Goal: Task Accomplishment & Management: Manage account settings

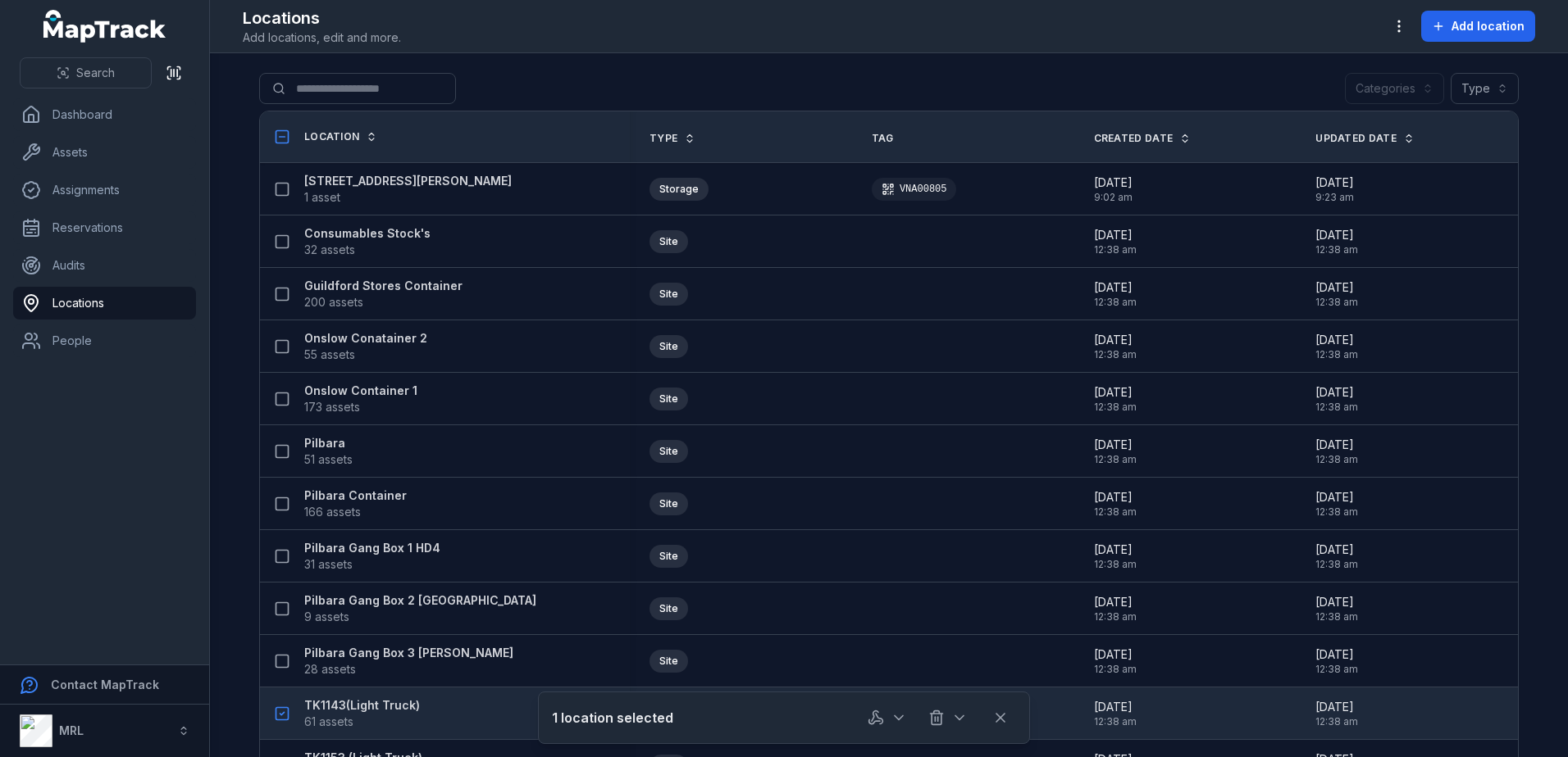
scroll to position [213, 0]
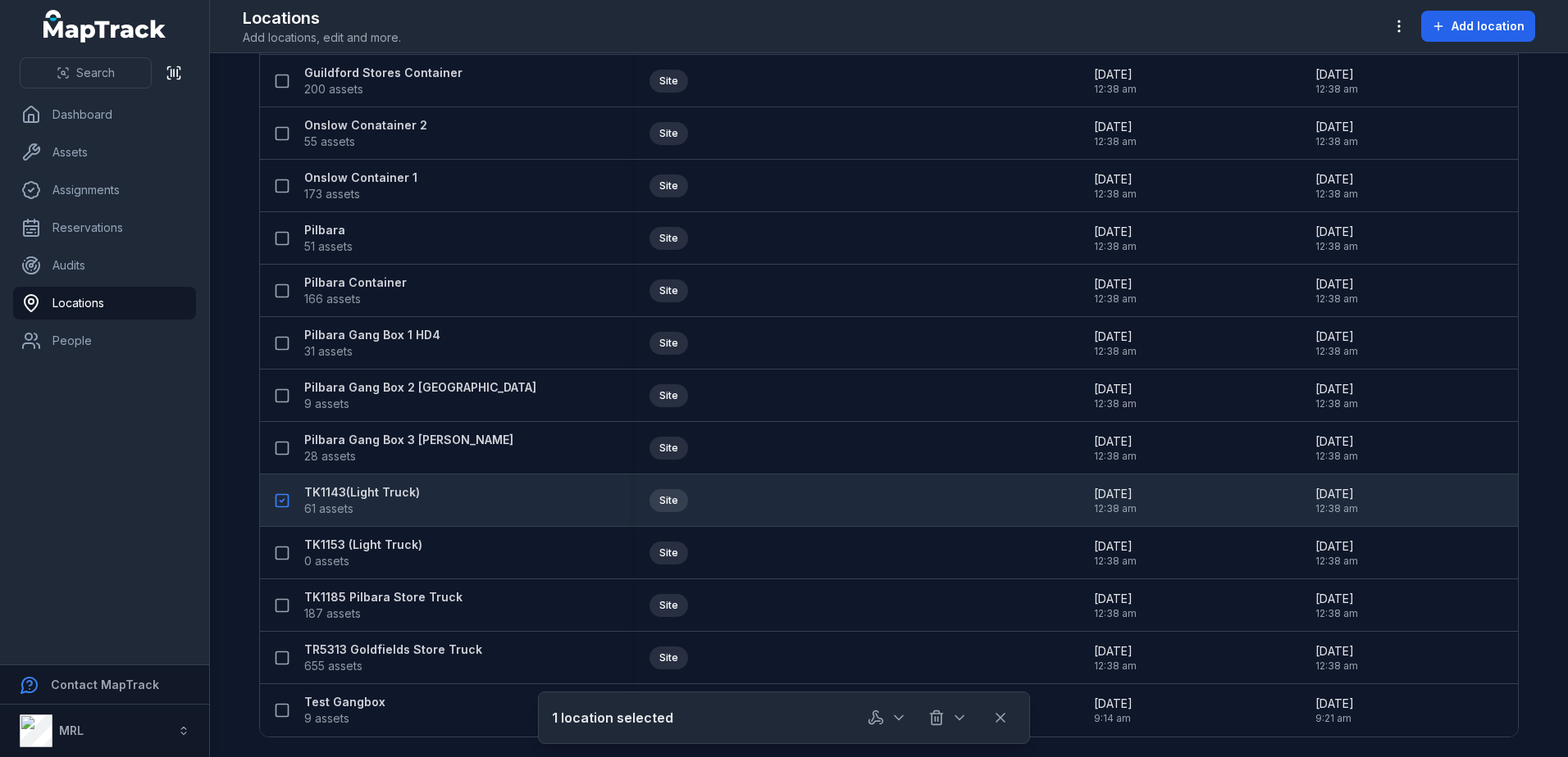
drag, startPoint x: 344, startPoint y: 495, endPoint x: 422, endPoint y: 491, distance: 78.1
click at [344, 495] on strong "TK1143(Light Truck)" at bounding box center [362, 493] width 116 height 17
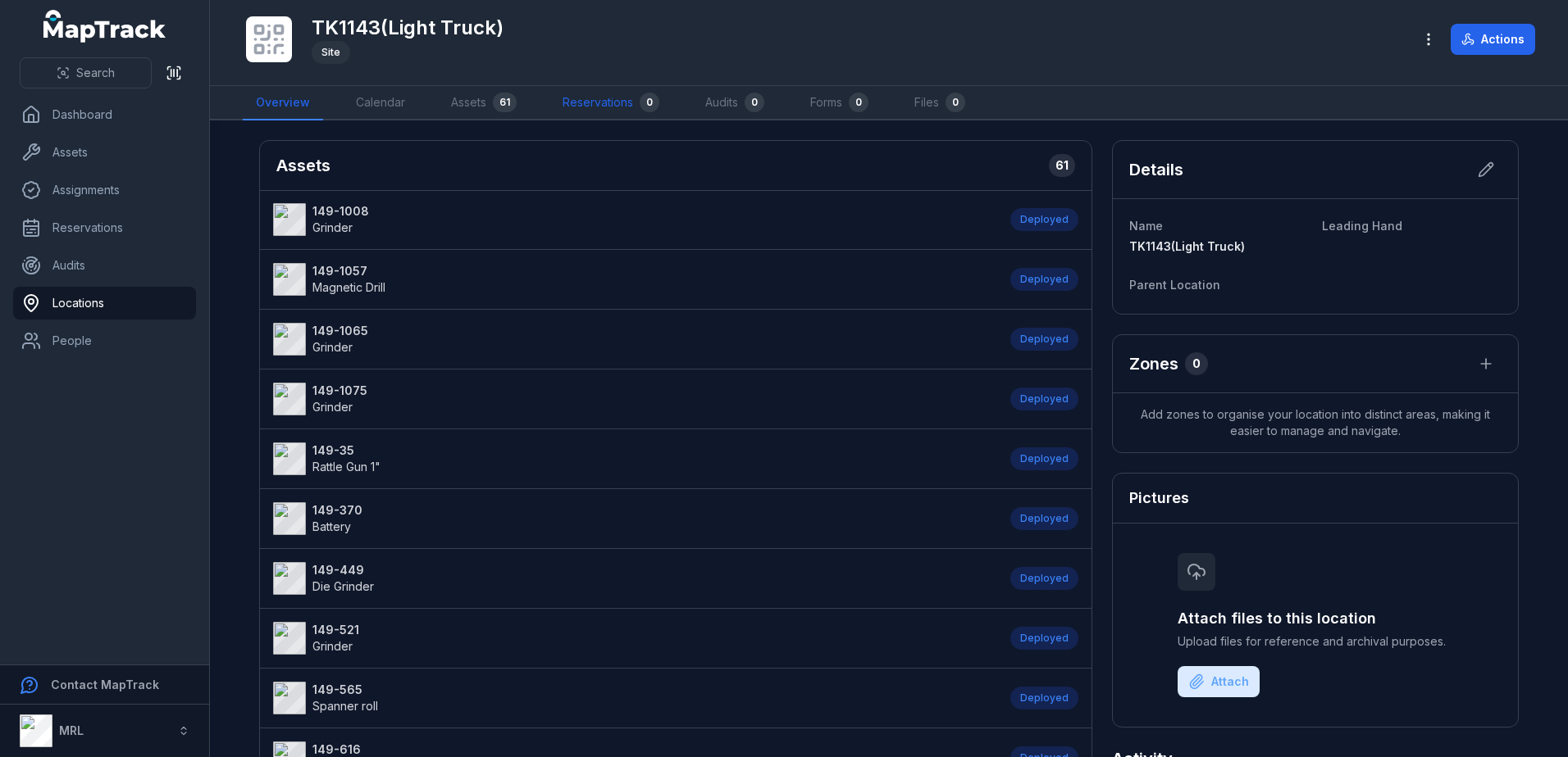
drag, startPoint x: 630, startPoint y: 104, endPoint x: 639, endPoint y: 103, distance: 9.1
click at [630, 104] on link "Reservations 0" at bounding box center [611, 103] width 123 height 34
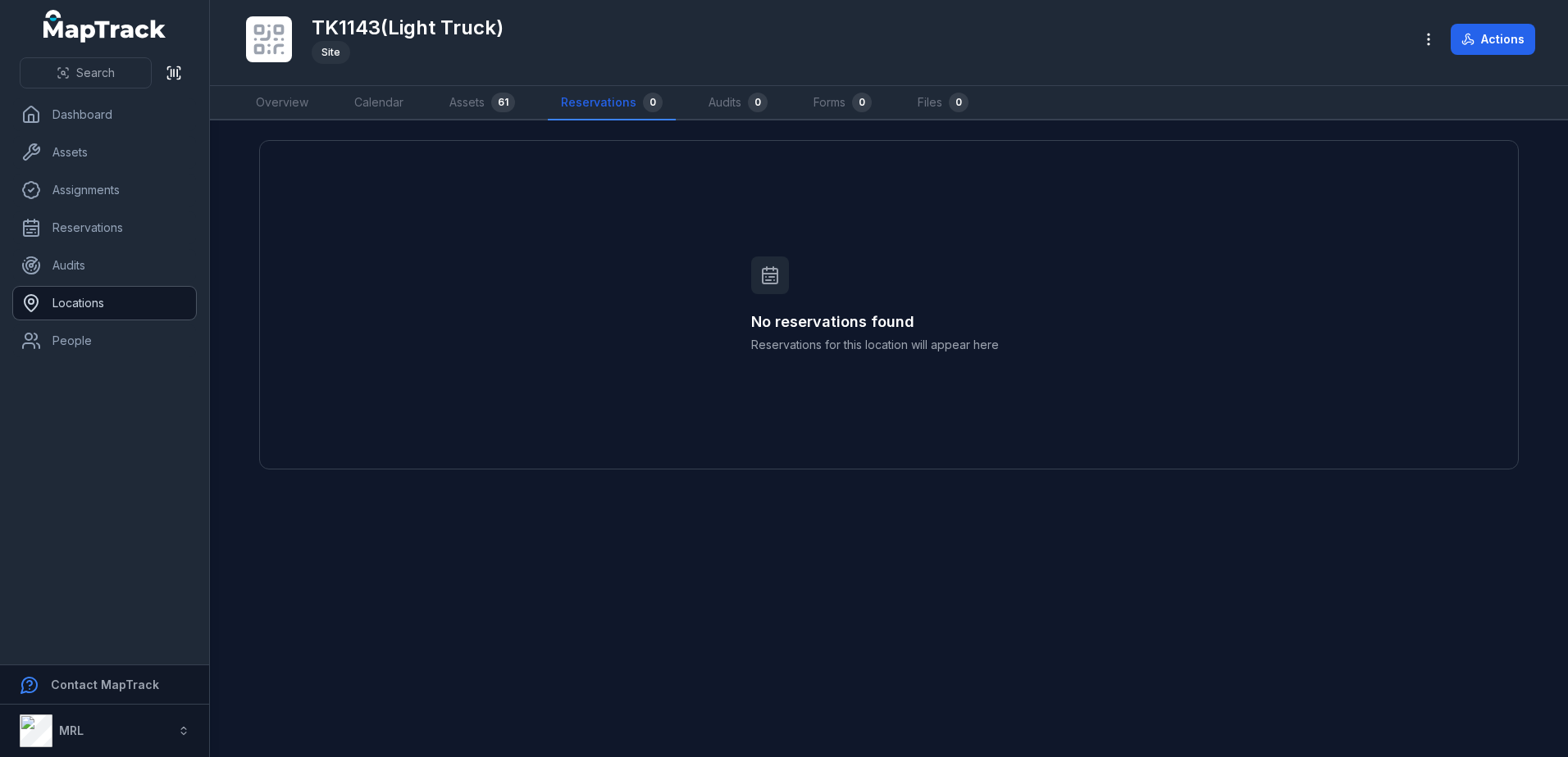
click at [90, 307] on link "Locations" at bounding box center [104, 303] width 183 height 32
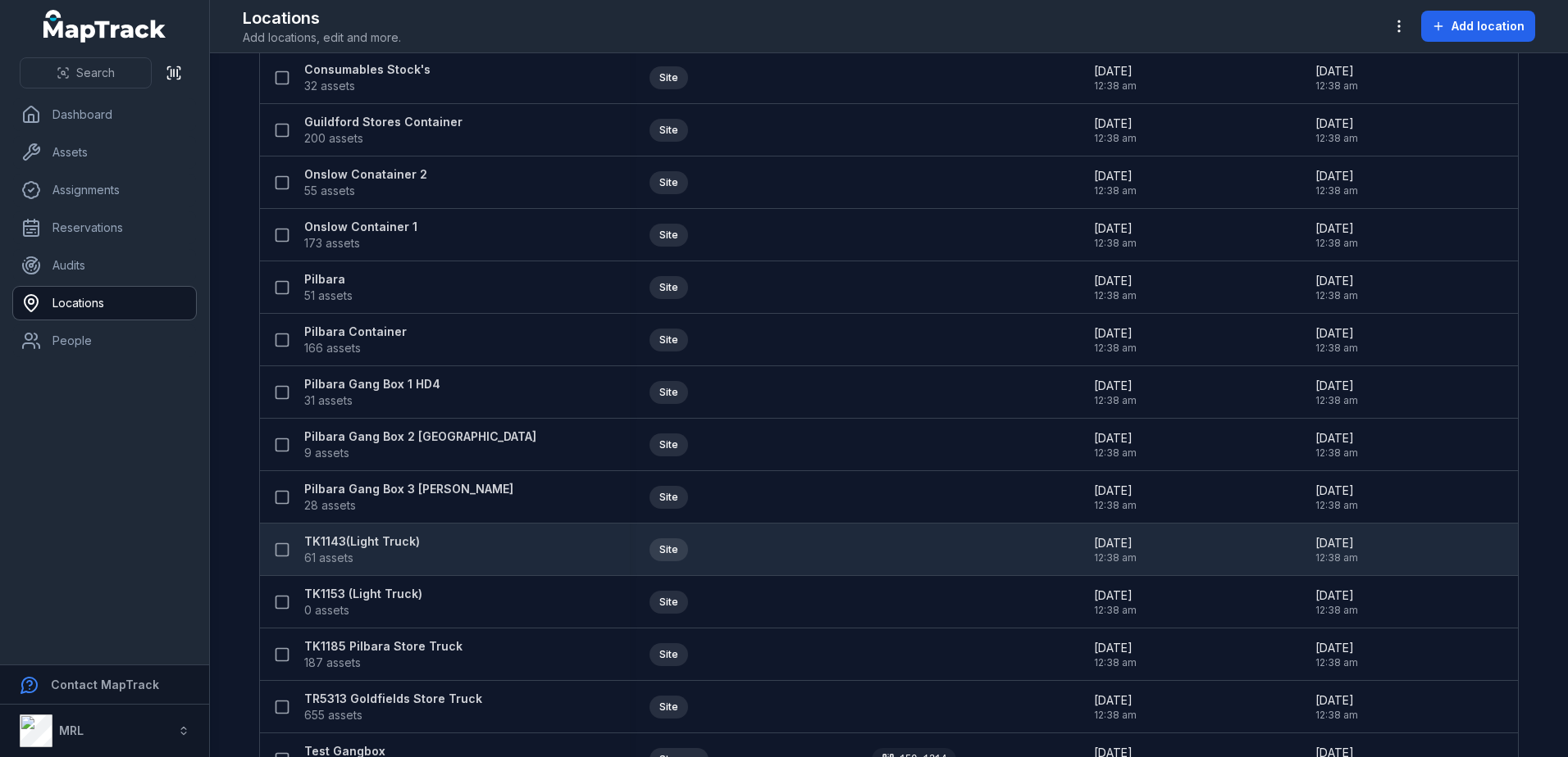
scroll to position [213, 0]
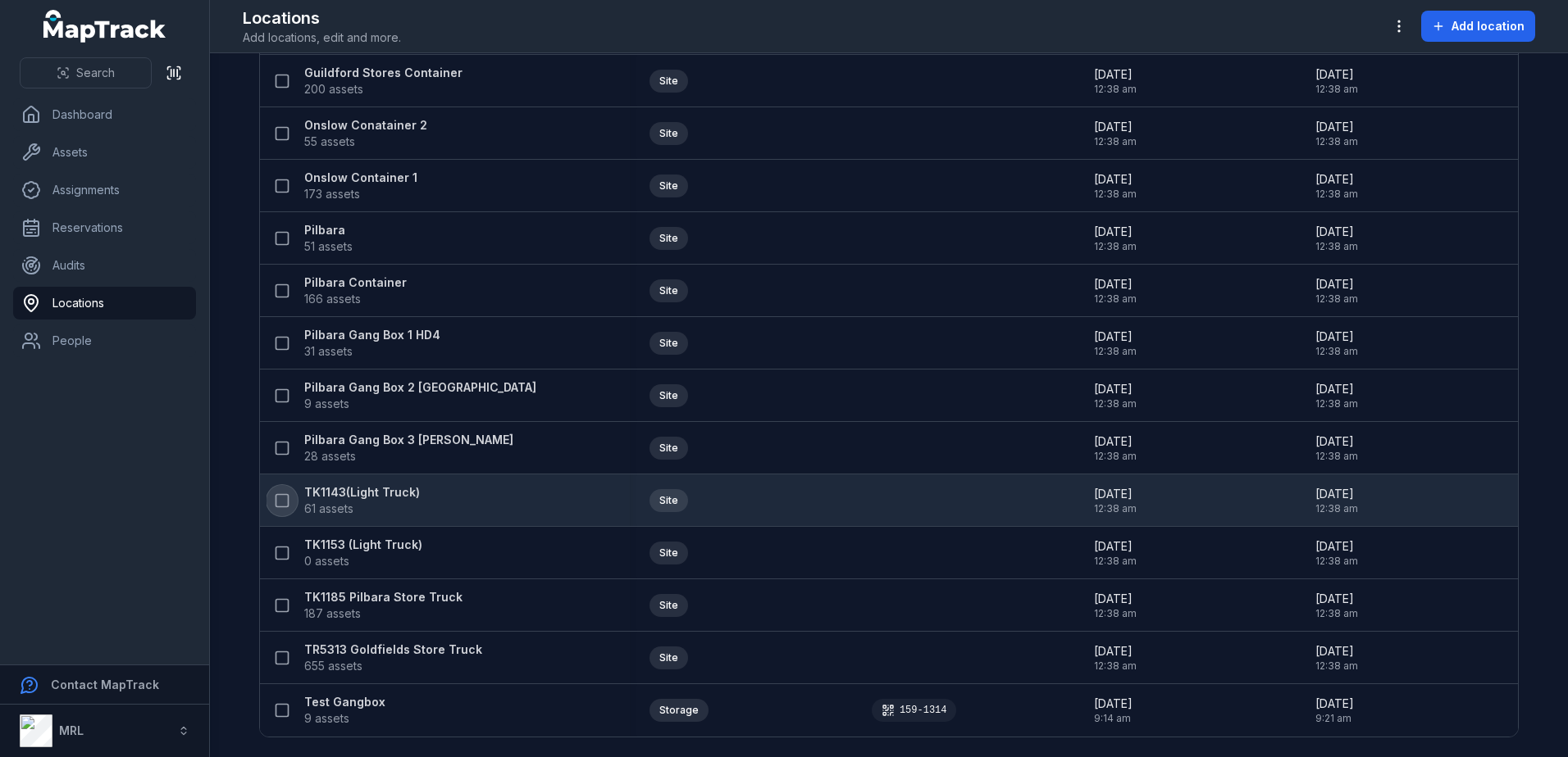
click at [274, 500] on icon at bounding box center [282, 500] width 17 height 17
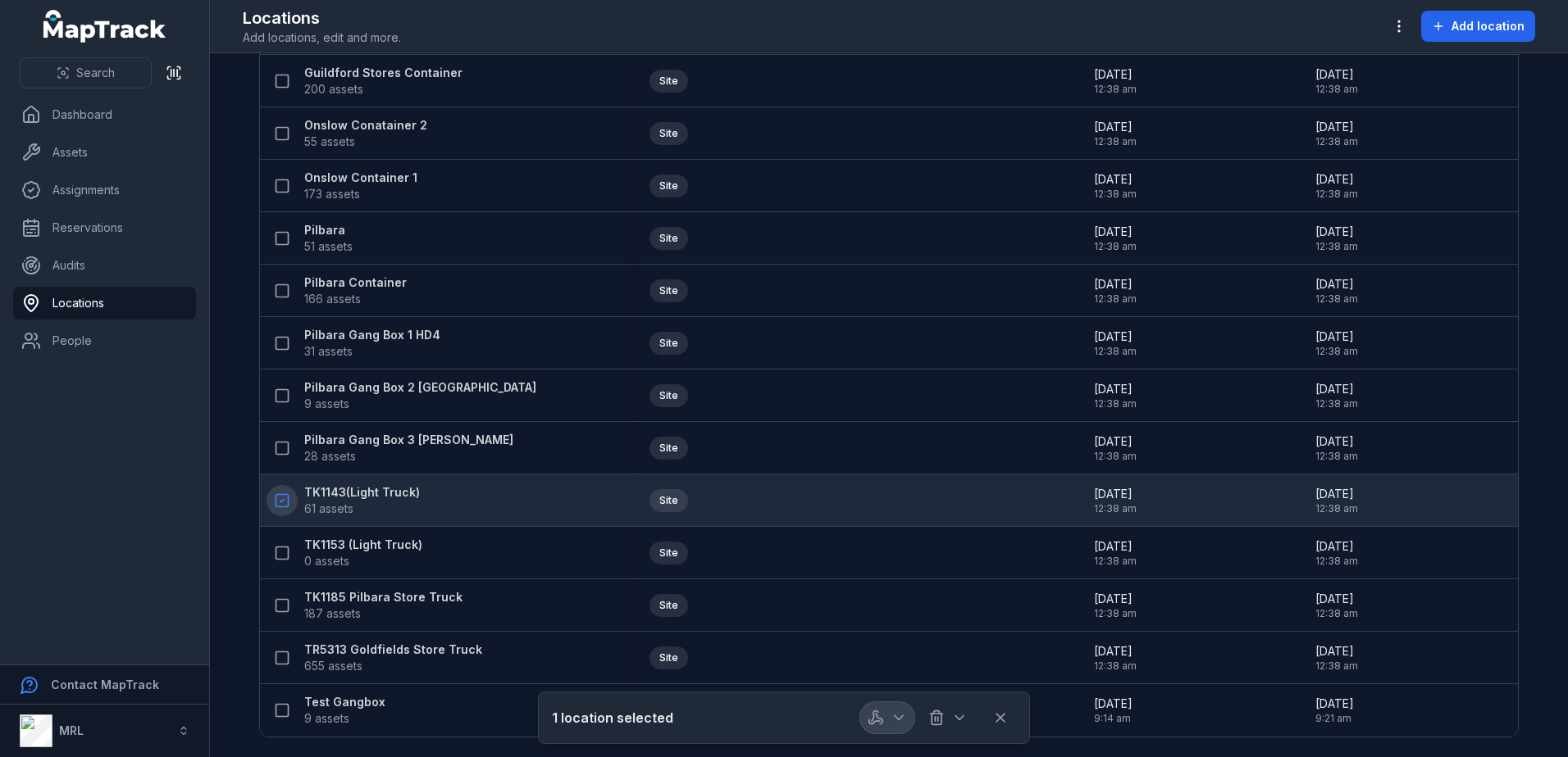
click at [889, 715] on button "button" at bounding box center [887, 719] width 54 height 31
click at [892, 715] on icon "button" at bounding box center [899, 718] width 17 height 17
click at [351, 502] on span "61 assets" at bounding box center [362, 508] width 116 height 17
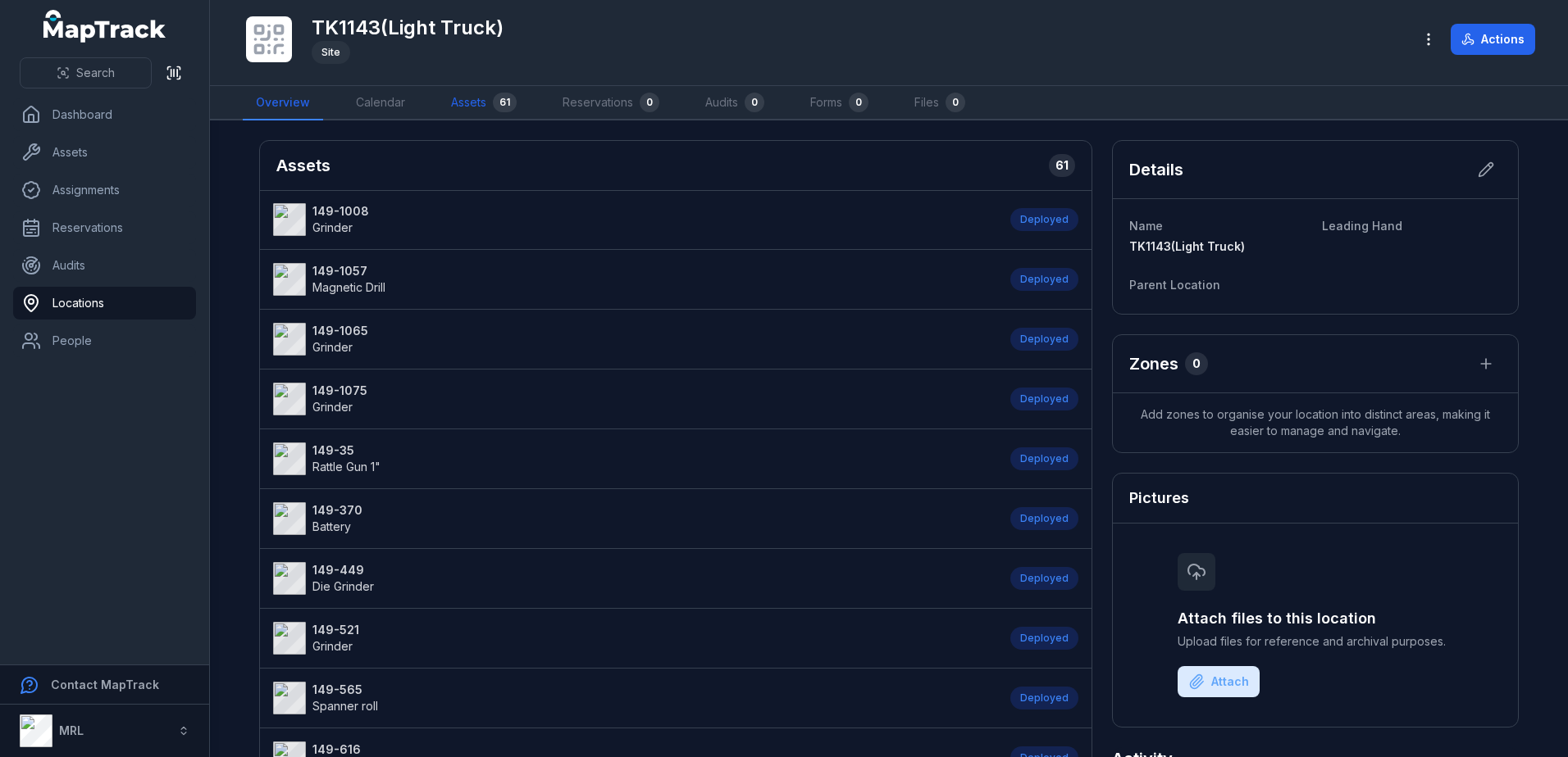
click at [461, 97] on link "Assets 61" at bounding box center [483, 103] width 91 height 34
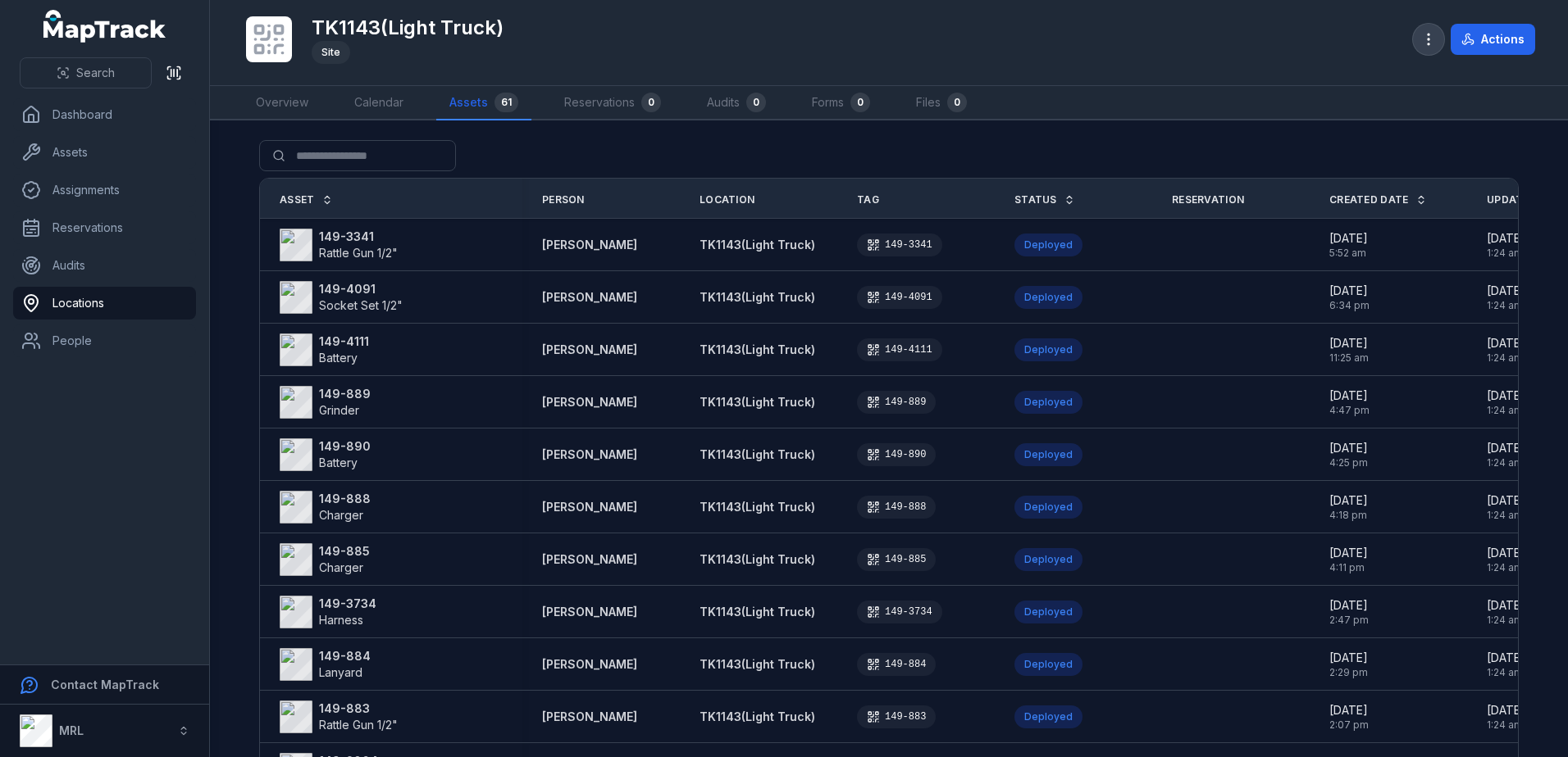
click at [1434, 34] on icon "button" at bounding box center [1428, 39] width 17 height 17
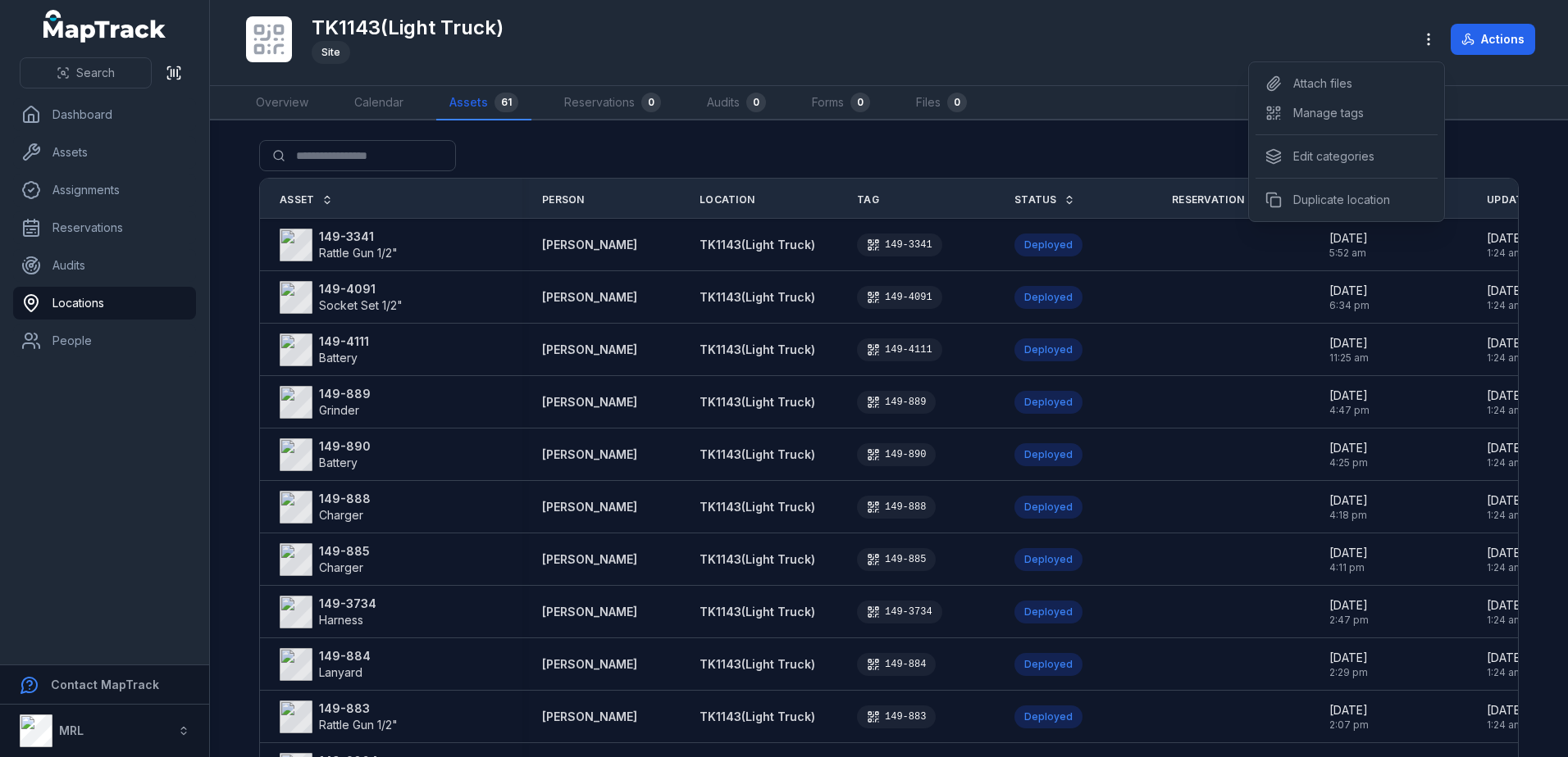
drag, startPoint x: 1343, startPoint y: 23, endPoint x: 1079, endPoint y: 85, distance: 271.2
click at [1338, 24] on div "TK1143(Light Truck) Site Actions" at bounding box center [889, 42] width 1293 height 72
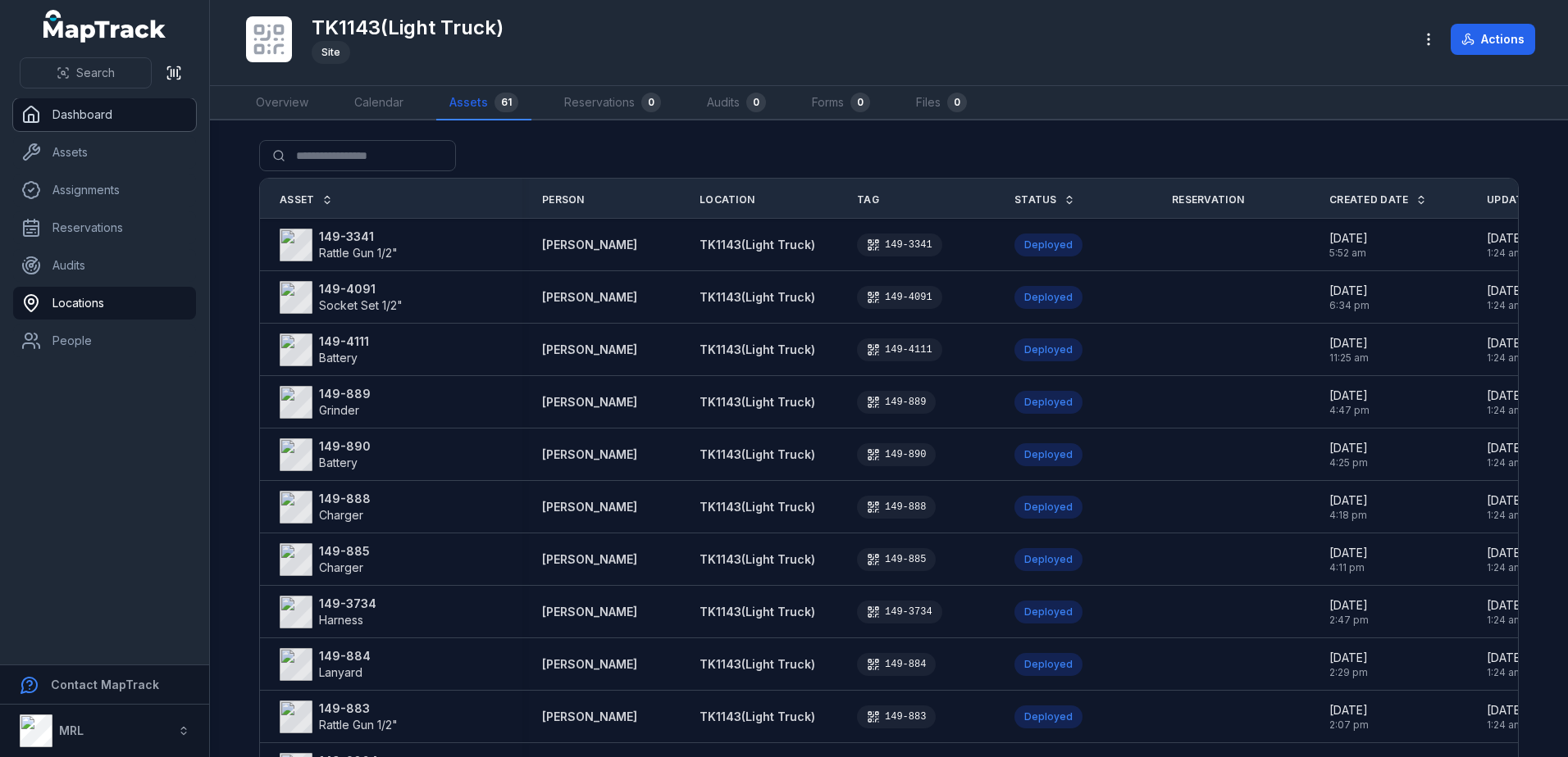
click at [87, 113] on link "Dashboard" at bounding box center [104, 114] width 183 height 32
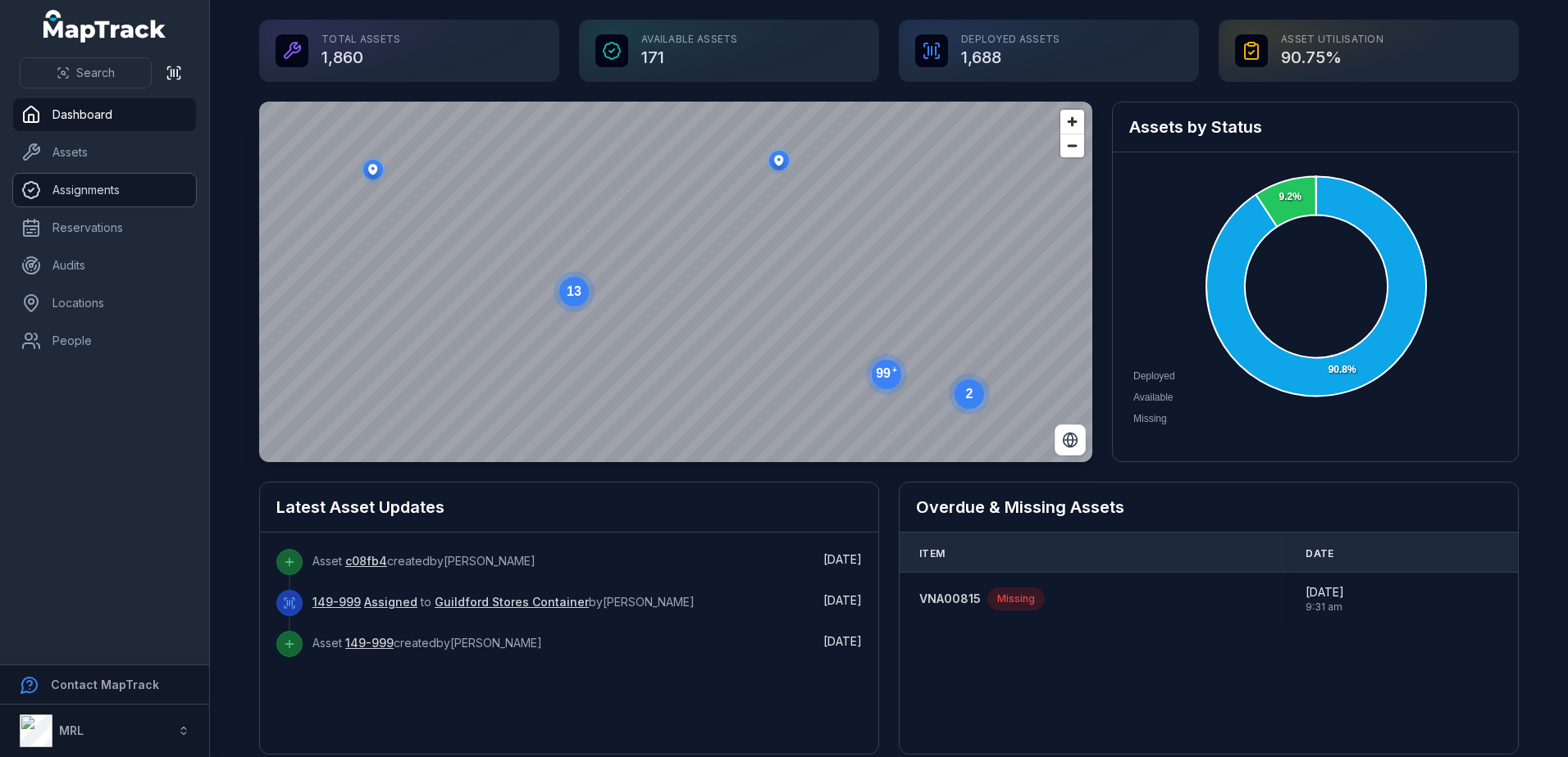
click at [94, 190] on link "Assignments" at bounding box center [104, 190] width 183 height 32
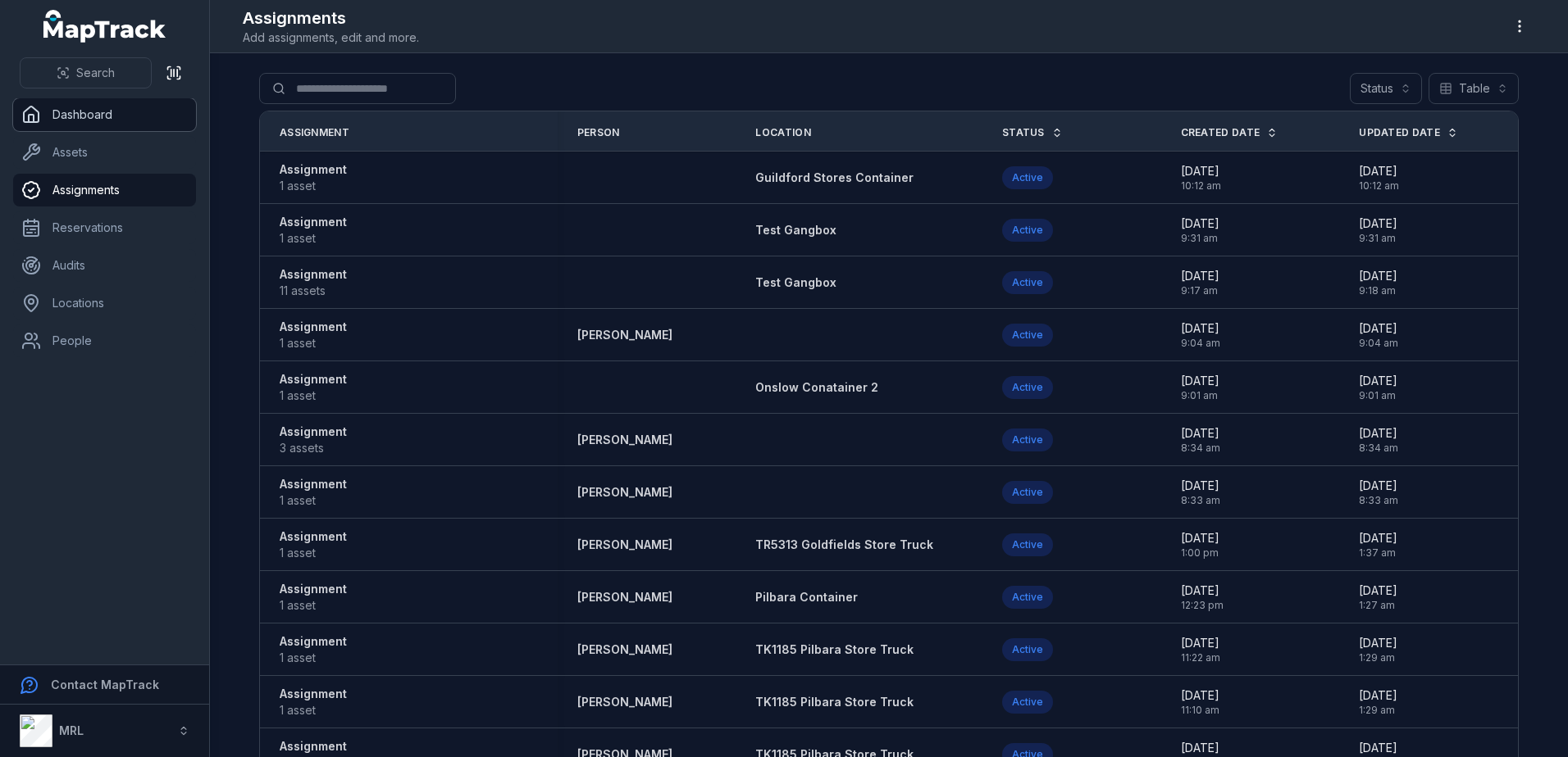
click at [87, 120] on link "Dashboard" at bounding box center [104, 114] width 183 height 32
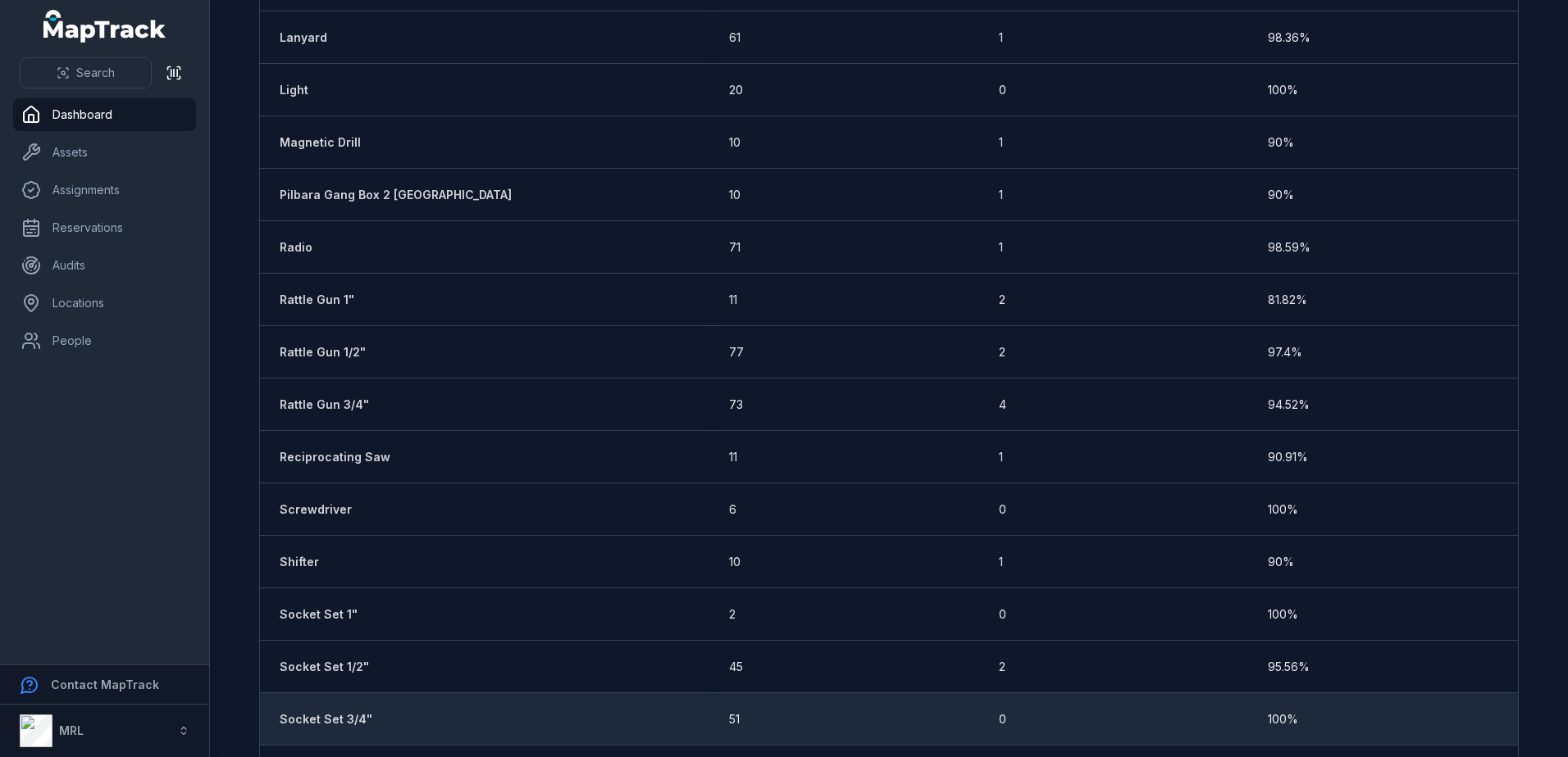
scroll to position [2332, 0]
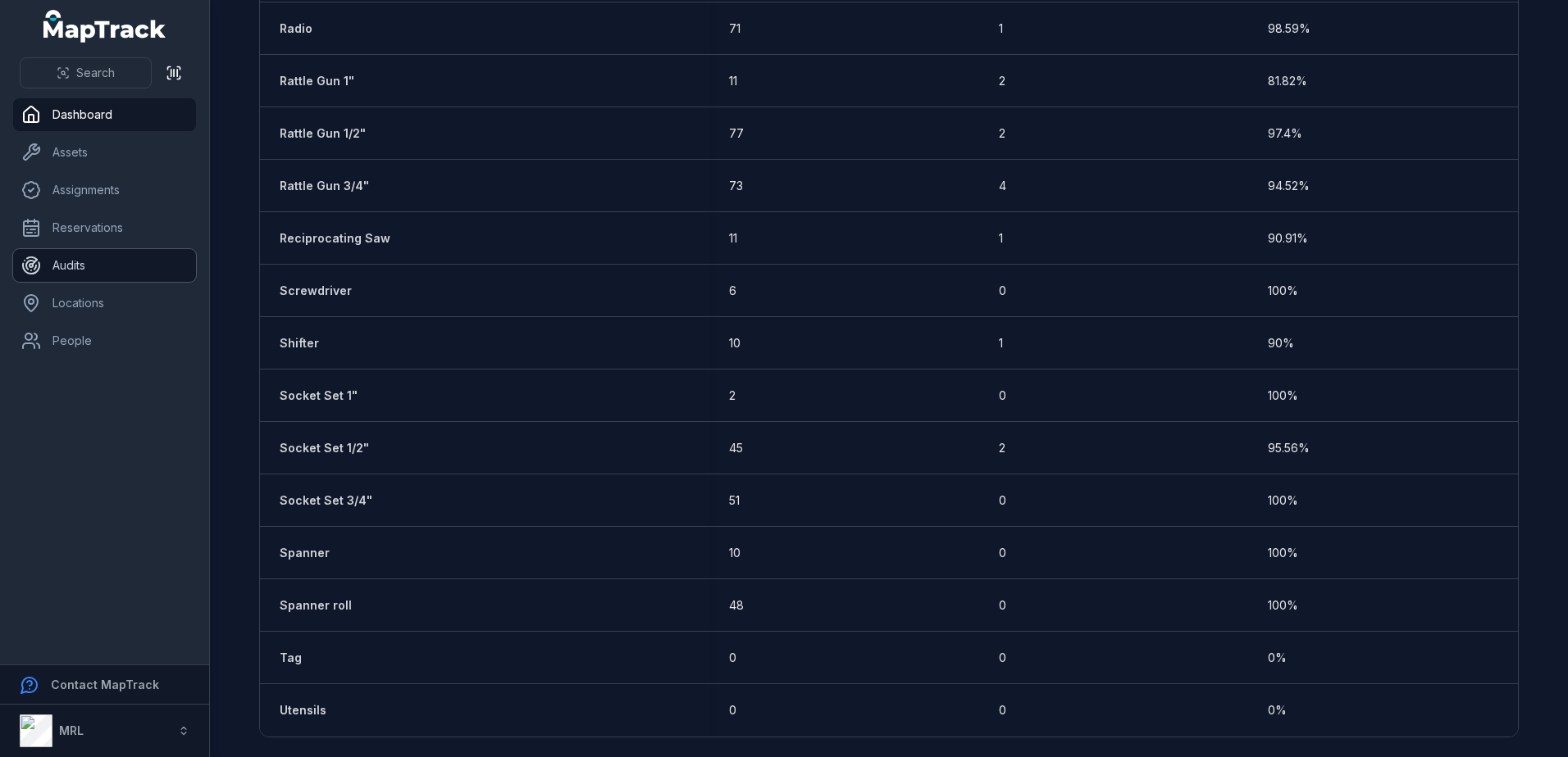
click at [87, 273] on link "Audits" at bounding box center [104, 264] width 183 height 32
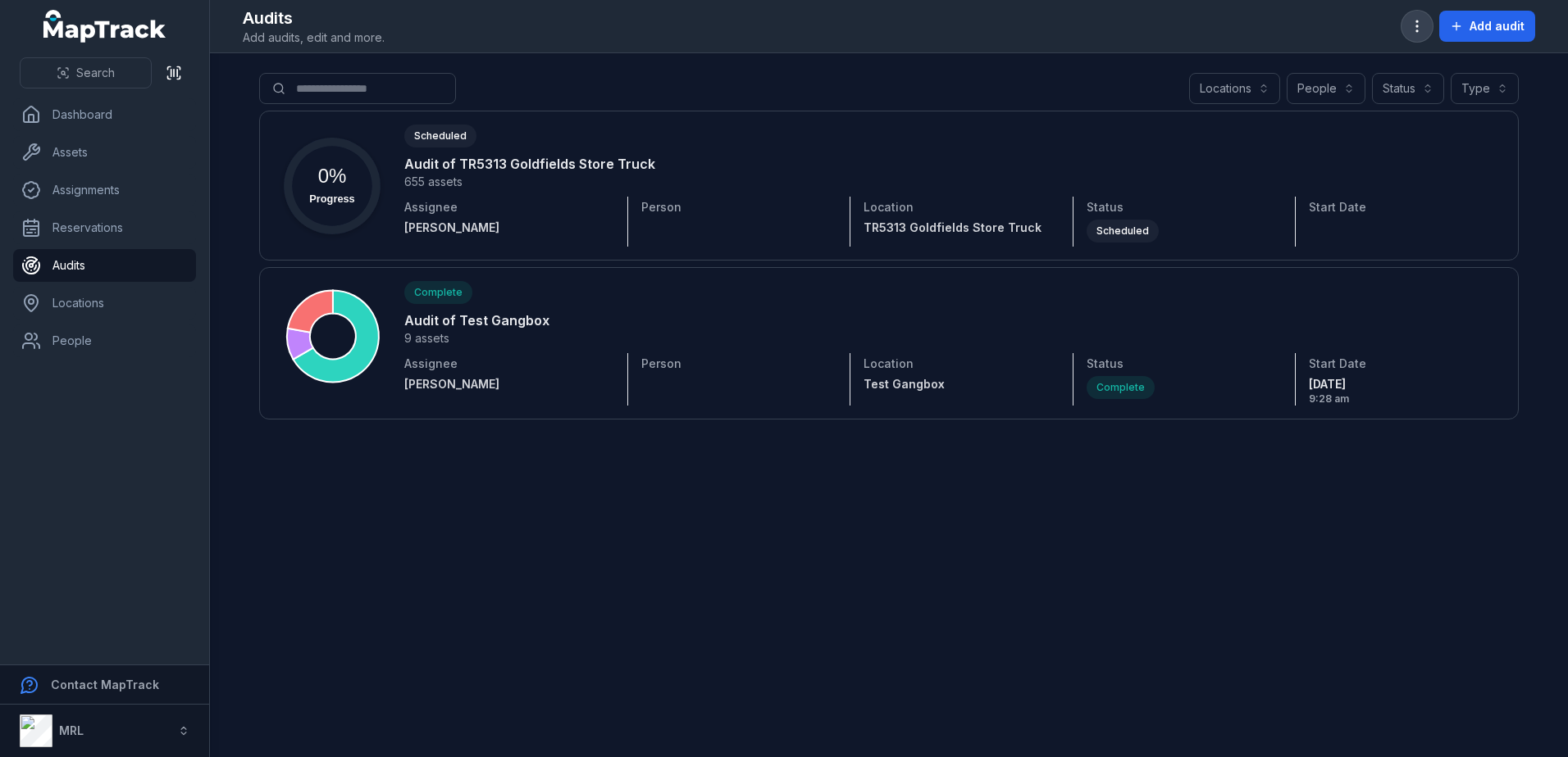
click at [1415, 32] on icon "button" at bounding box center [1417, 26] width 17 height 17
click at [1421, 27] on icon "button" at bounding box center [1417, 26] width 17 height 17
click at [1489, 20] on span "Add audit" at bounding box center [1497, 26] width 55 height 17
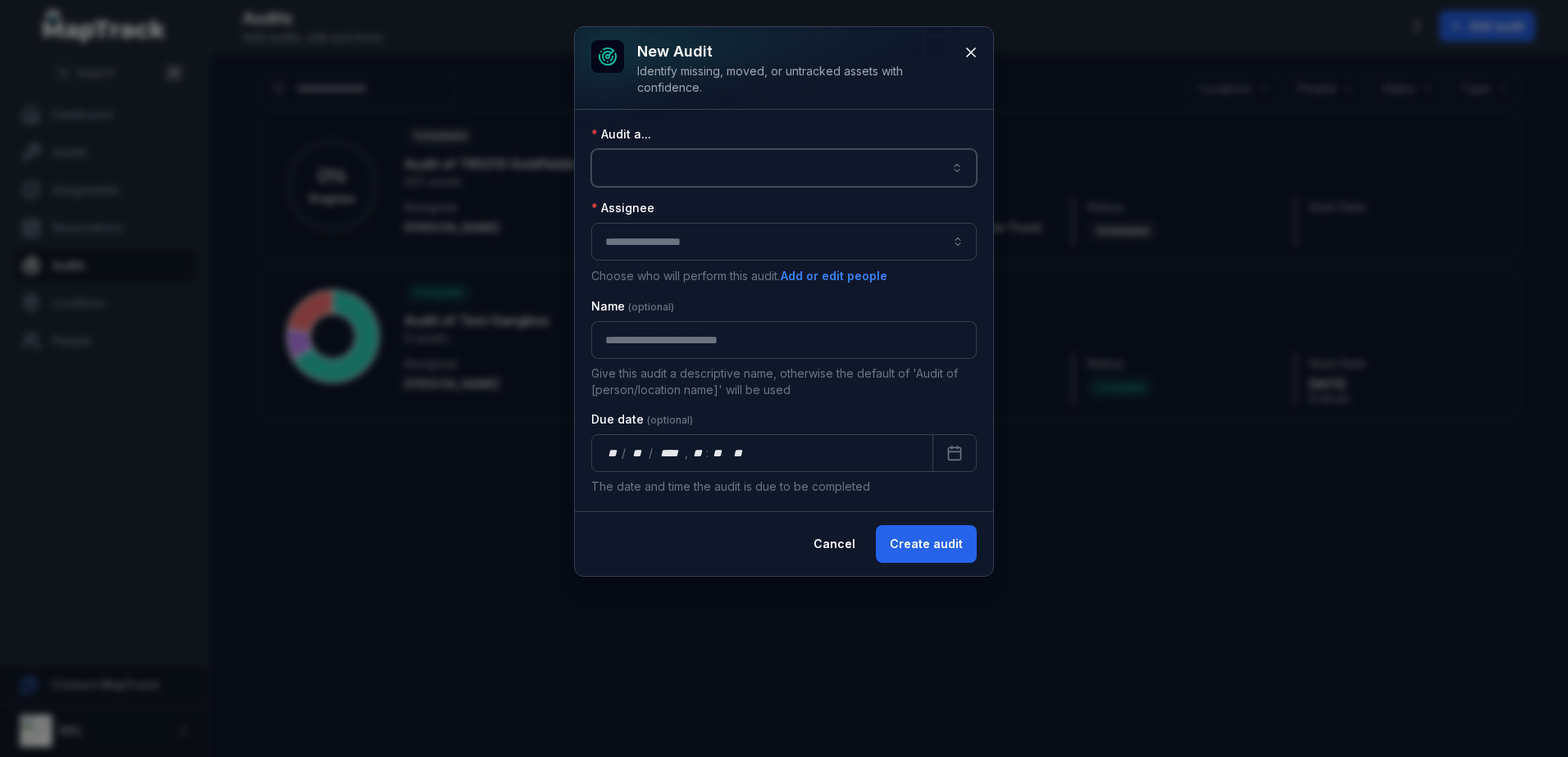
click at [783, 186] on button "button" at bounding box center [784, 168] width 386 height 37
click at [791, 235] on div "A location" at bounding box center [795, 243] width 332 height 17
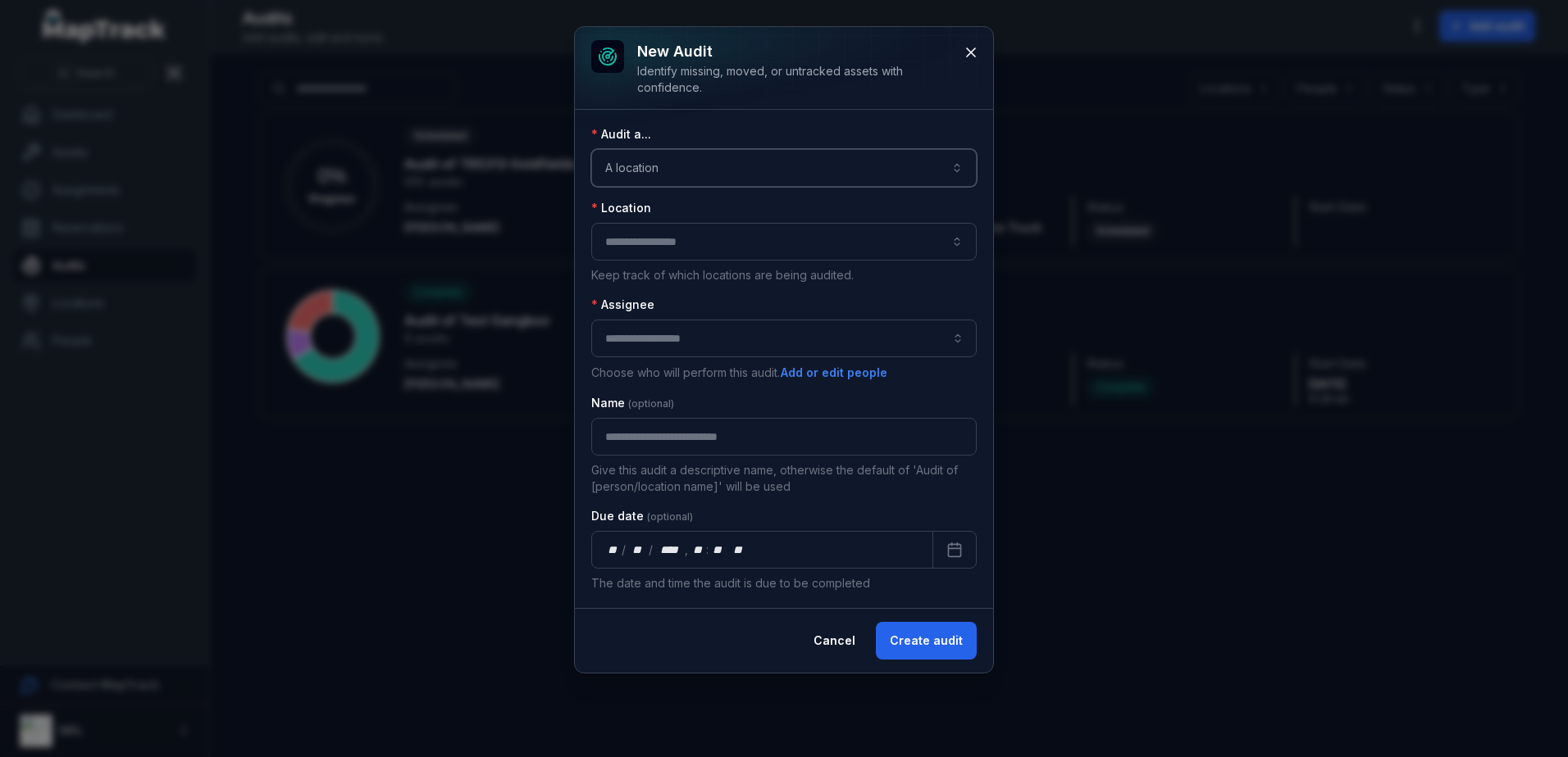
click at [819, 244] on button "button" at bounding box center [784, 242] width 386 height 37
click at [726, 197] on div "Audit a... A location ******** Location Keep track of which locations are being…" at bounding box center [784, 359] width 386 height 466
click at [847, 637] on button "Cancel" at bounding box center [834, 641] width 70 height 37
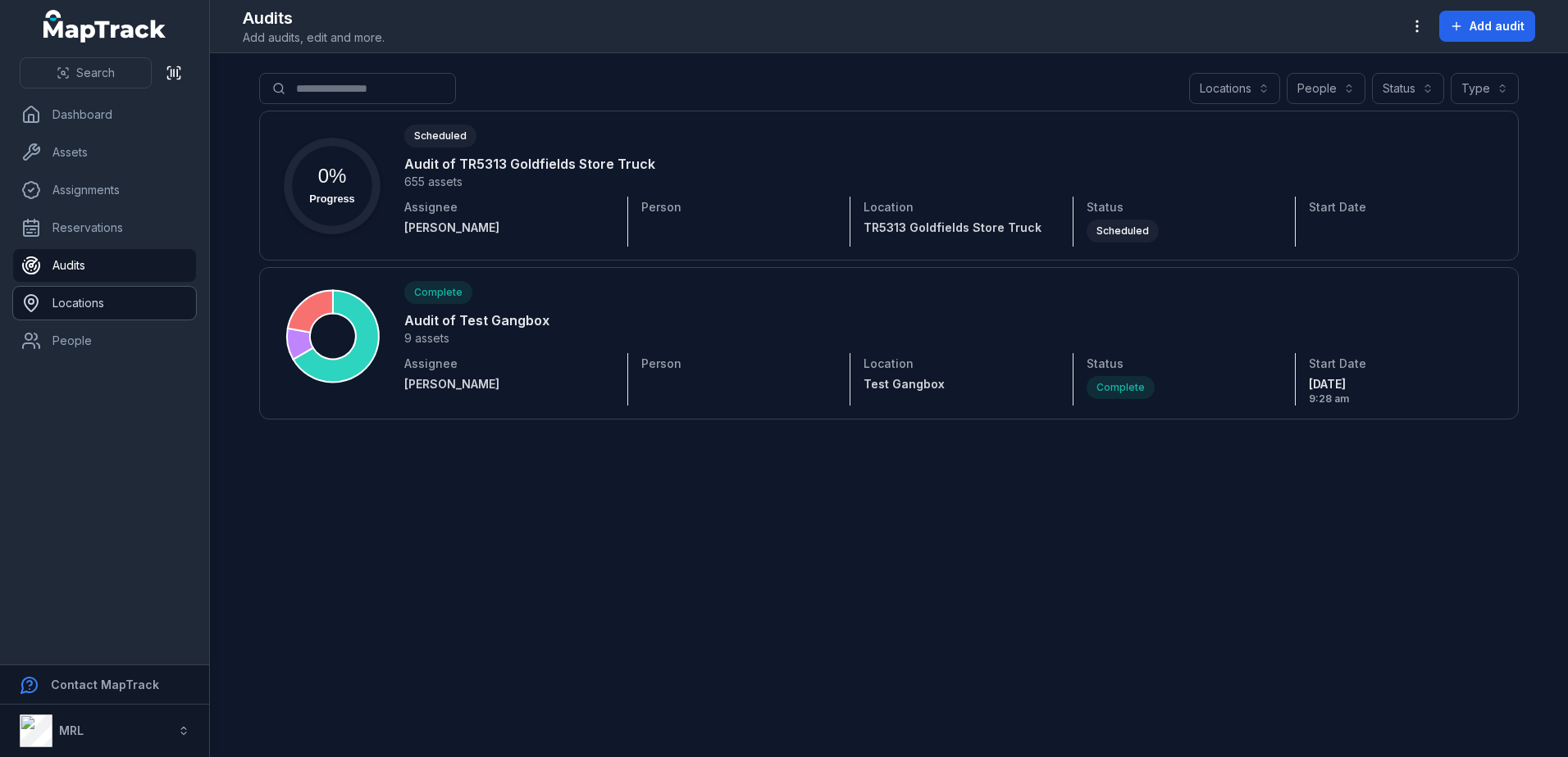
click at [122, 305] on link "Locations" at bounding box center [104, 303] width 183 height 32
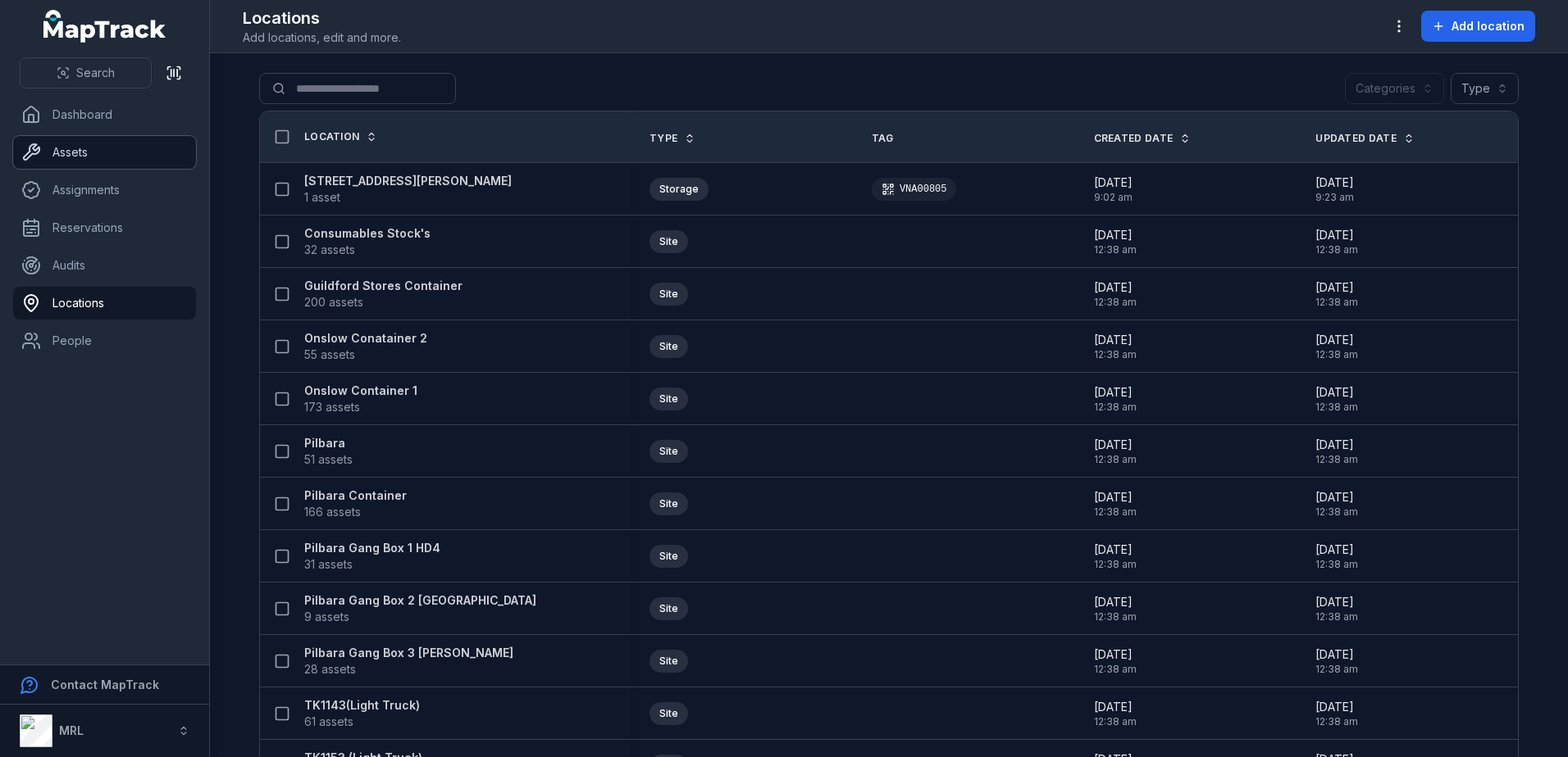
click at [91, 159] on link "Assets" at bounding box center [104, 151] width 183 height 32
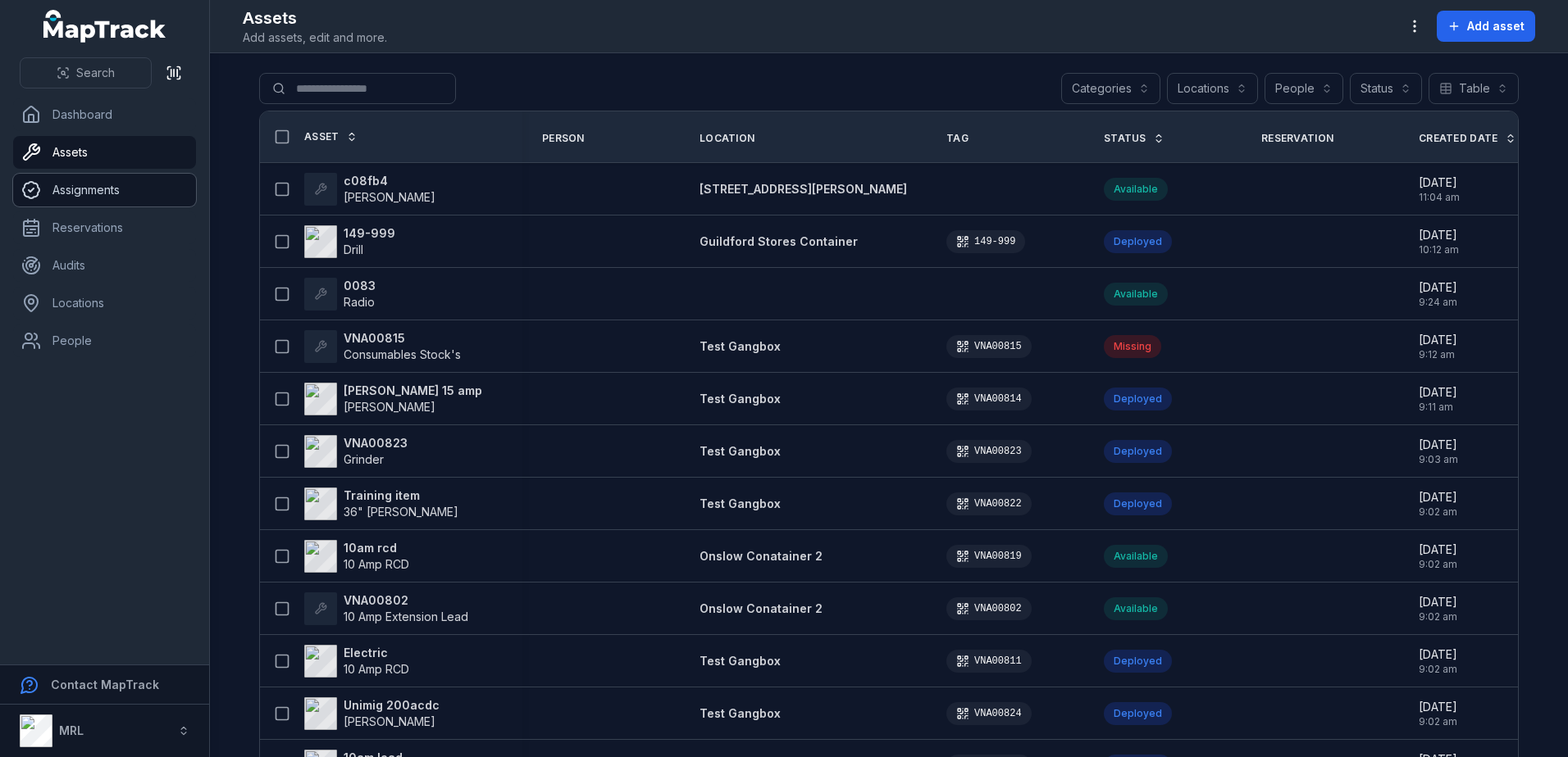
click at [52, 185] on link "Assignments" at bounding box center [104, 190] width 183 height 32
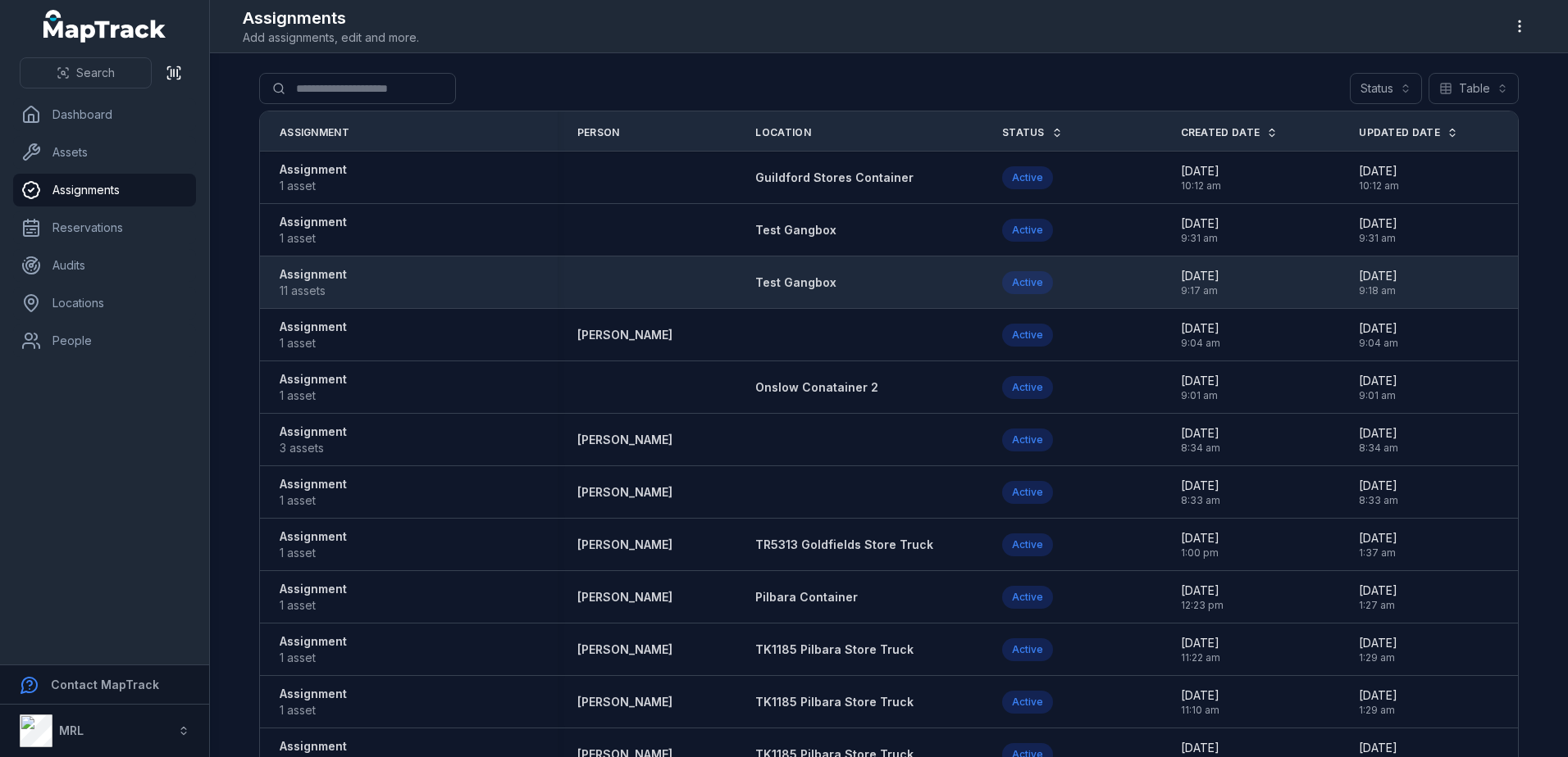
click at [289, 281] on strong "Assignment" at bounding box center [313, 274] width 67 height 17
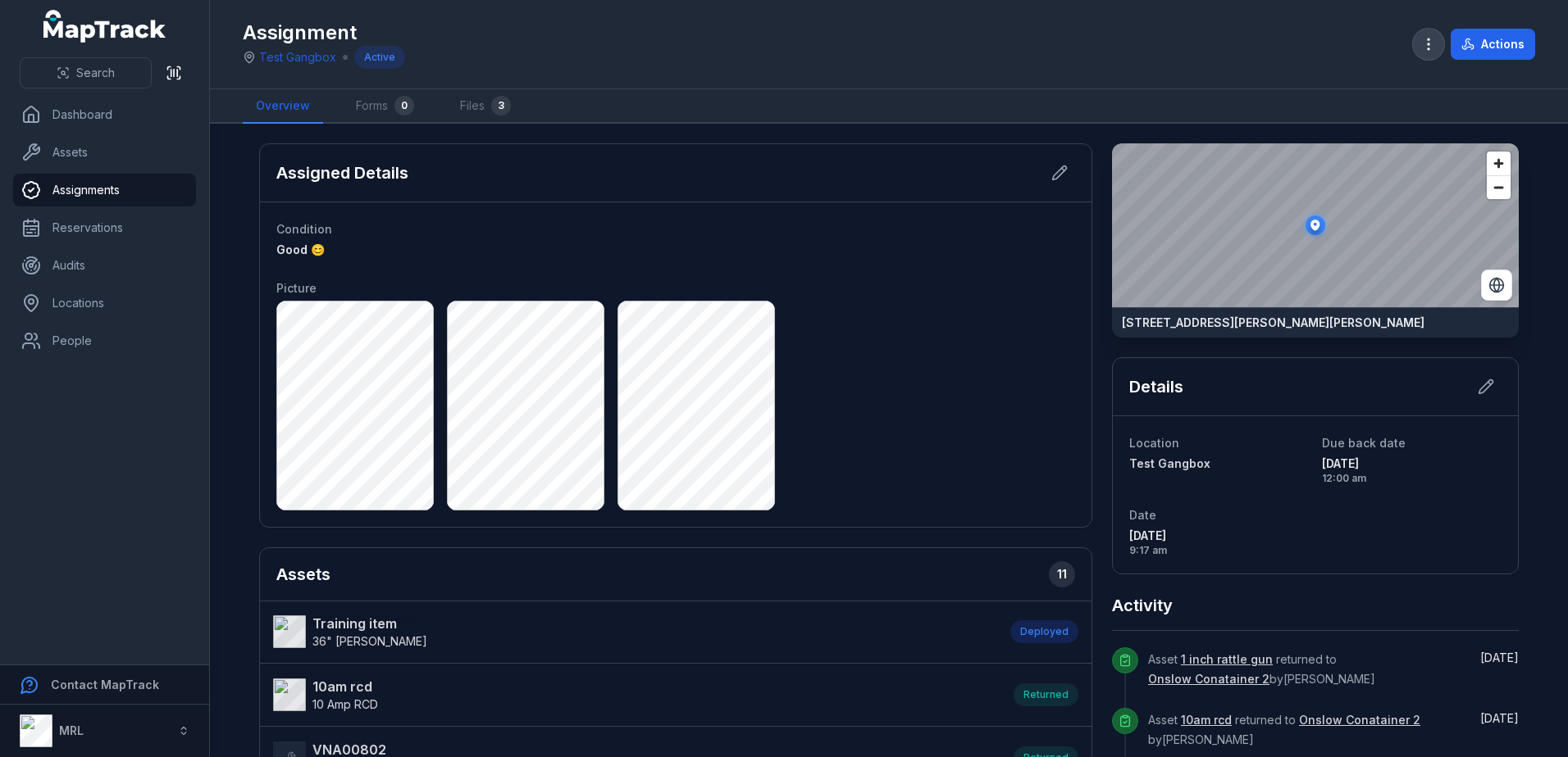
click at [1427, 43] on icon "button" at bounding box center [1428, 44] width 17 height 17
click at [1426, 43] on icon "button" at bounding box center [1428, 44] width 17 height 17
click at [1503, 43] on button "Actions" at bounding box center [1493, 44] width 85 height 31
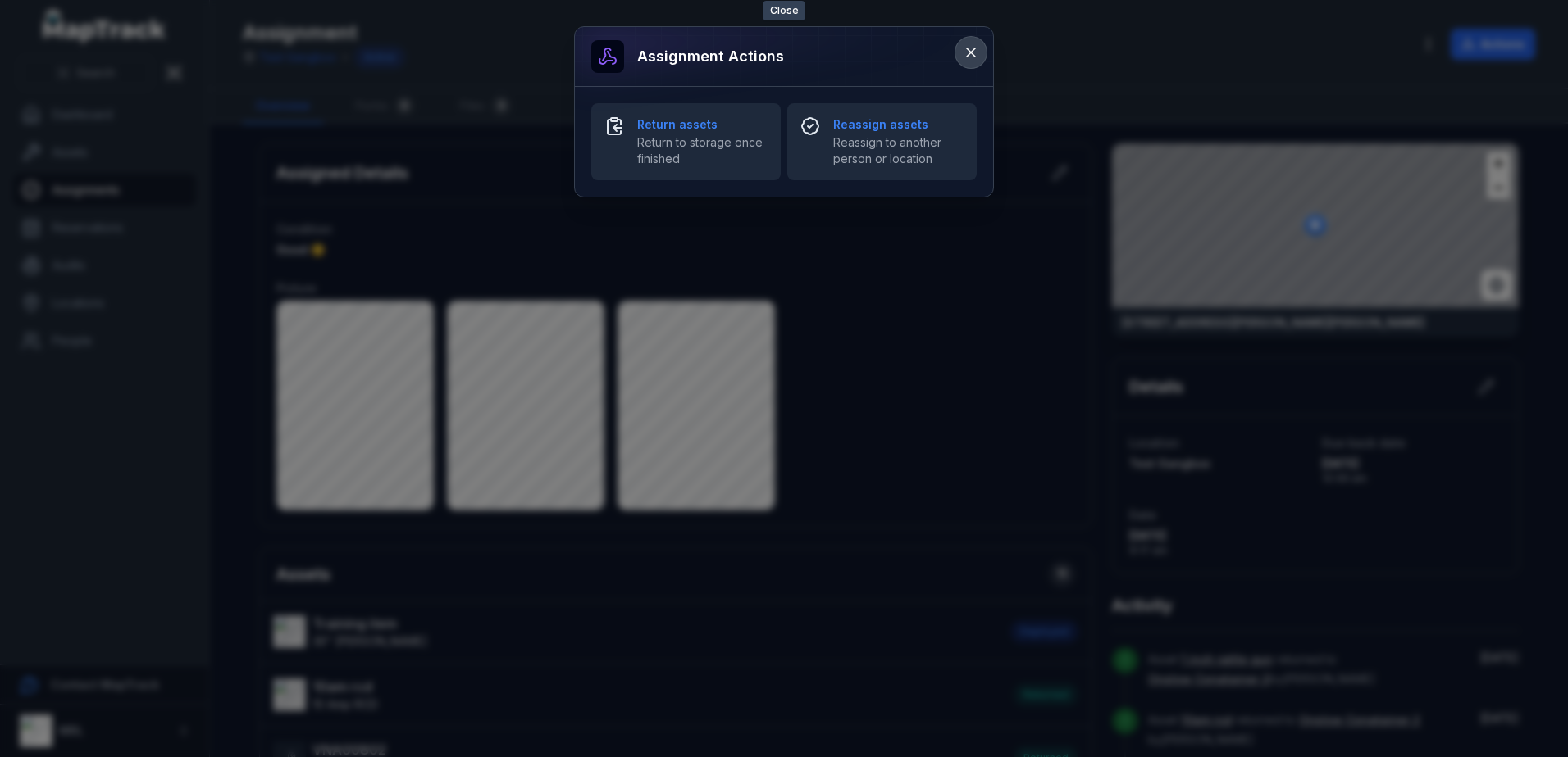
click at [964, 47] on icon at bounding box center [971, 52] width 17 height 17
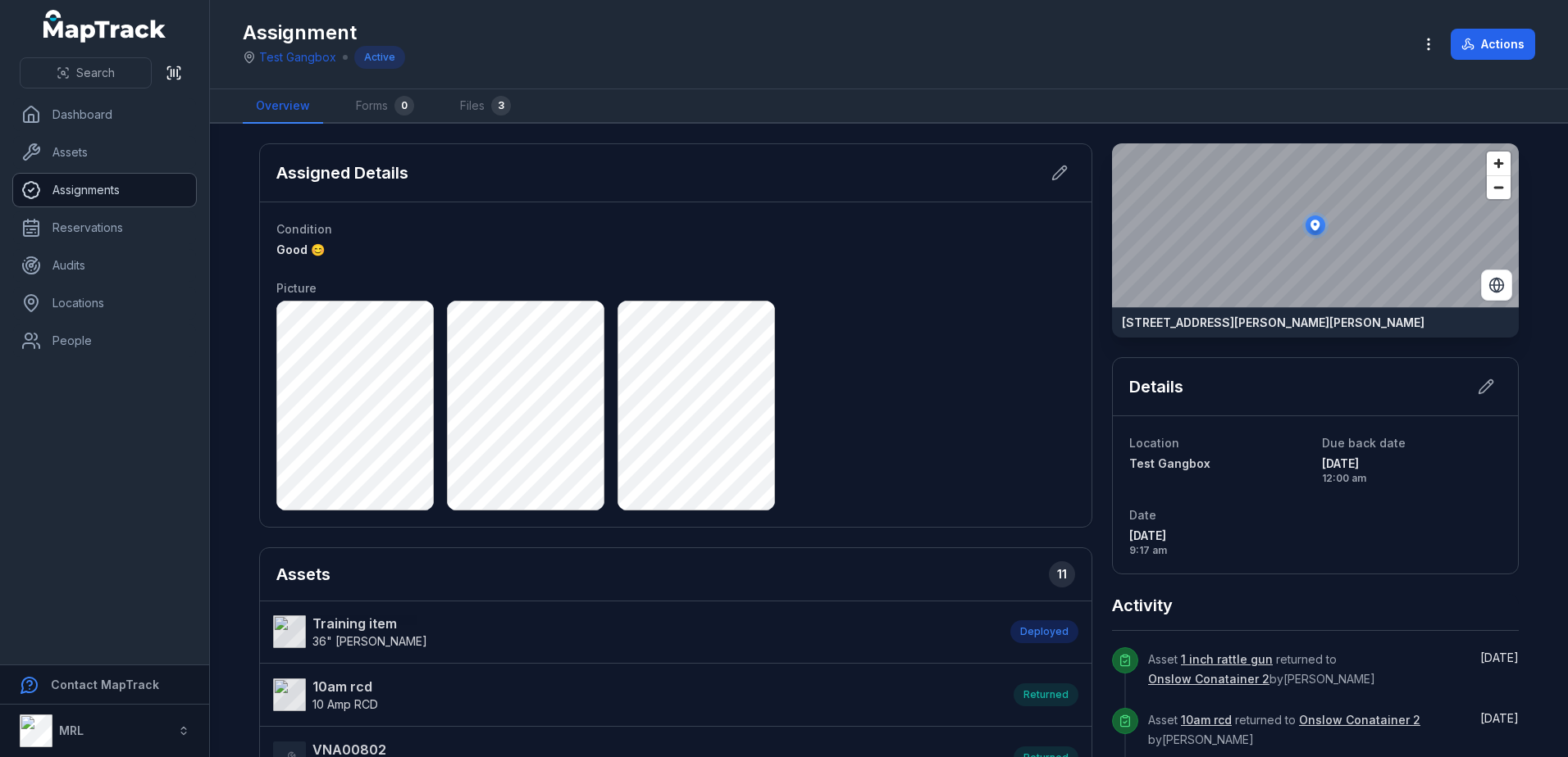
click at [111, 198] on link "Assignments" at bounding box center [104, 190] width 183 height 32
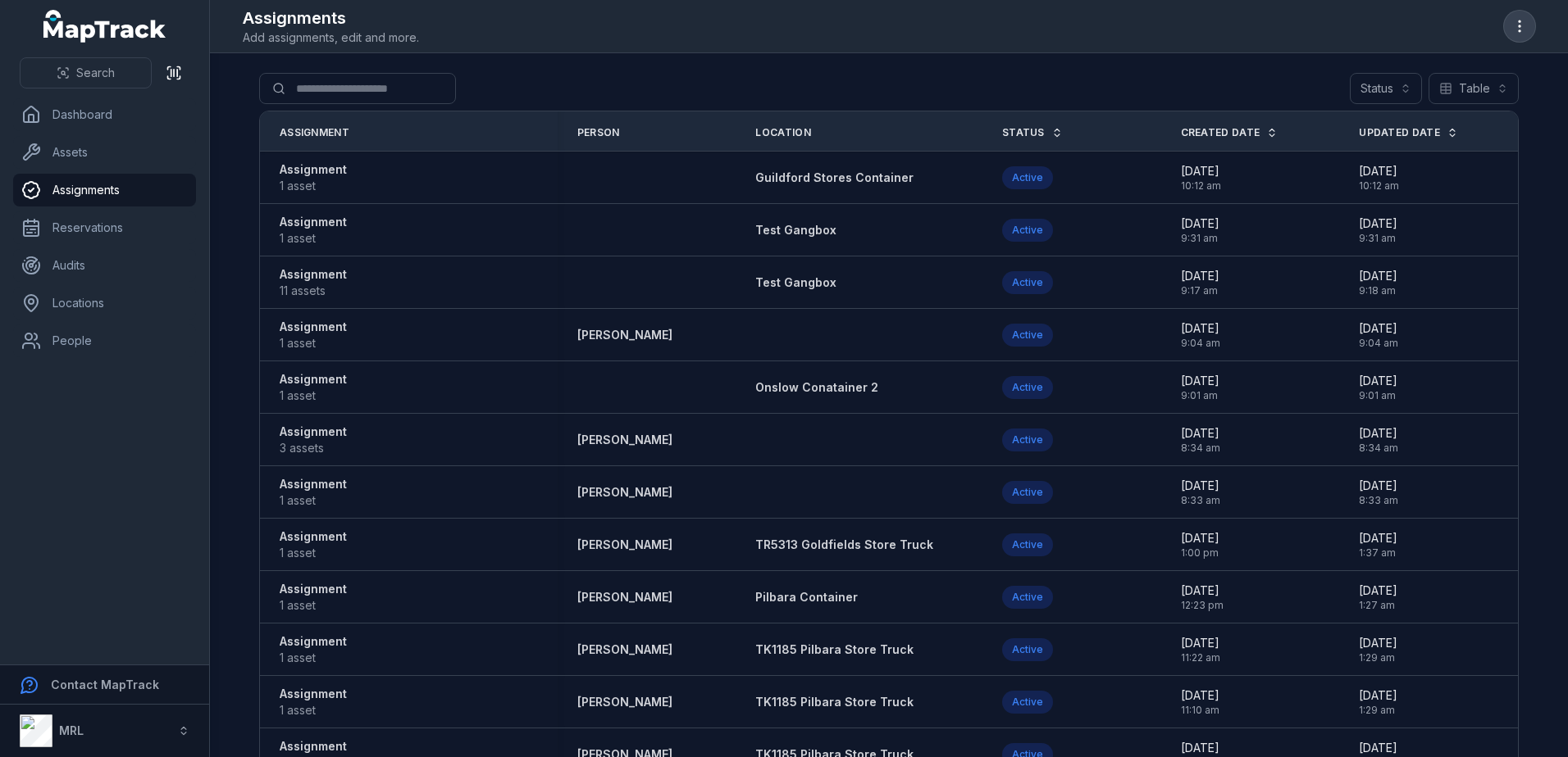
click at [1518, 32] on icon "button" at bounding box center [1520, 26] width 17 height 17
click at [1523, 31] on icon "button" at bounding box center [1520, 26] width 17 height 17
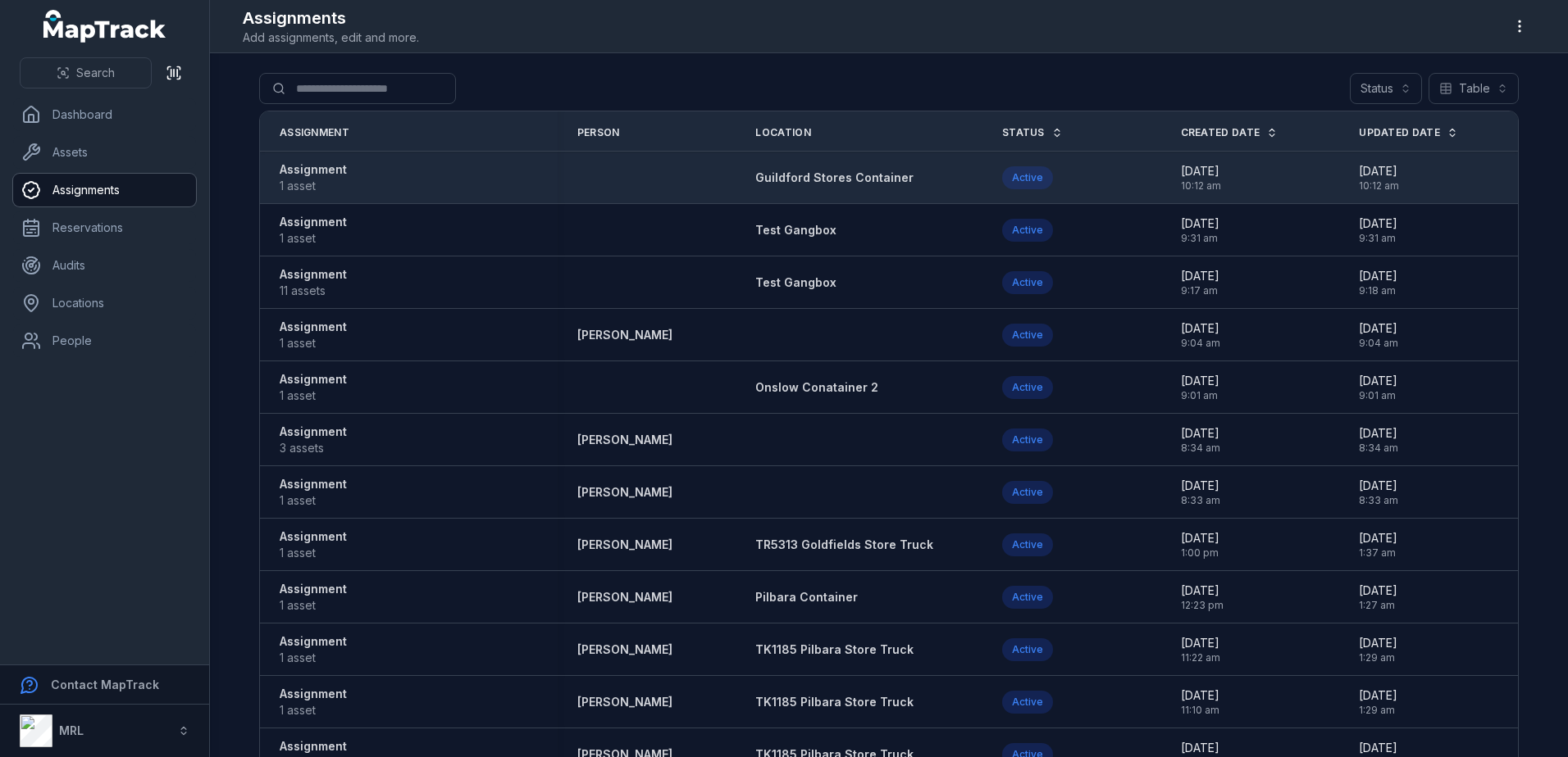
drag, startPoint x: 101, startPoint y: 185, endPoint x: 360, endPoint y: 184, distance: 259.0
click at [101, 185] on link "Assignments" at bounding box center [104, 190] width 183 height 32
